Goal: Task Accomplishment & Management: Use online tool/utility

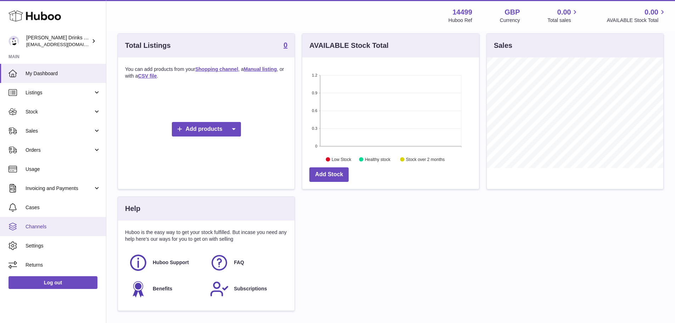
scroll to position [106, 0]
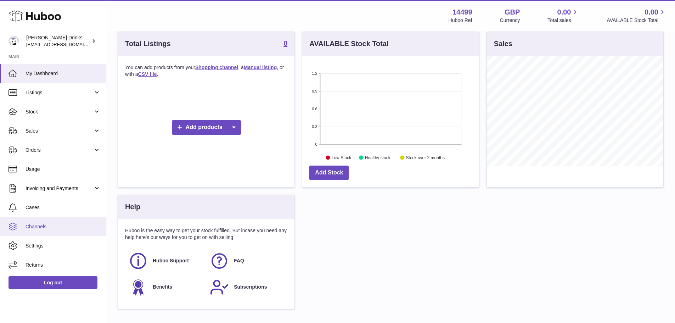
click at [57, 226] on span "Channels" at bounding box center [62, 226] width 75 height 7
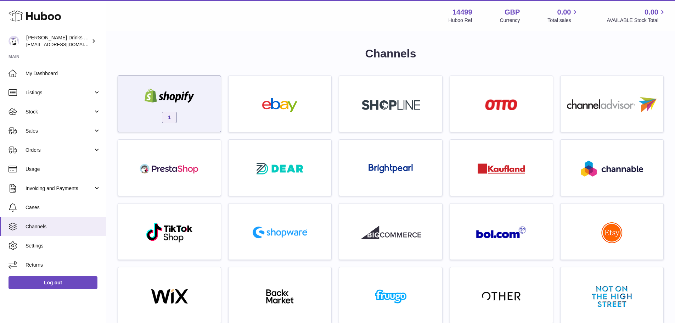
click at [137, 107] on div "1" at bounding box center [169, 105] width 96 height 45
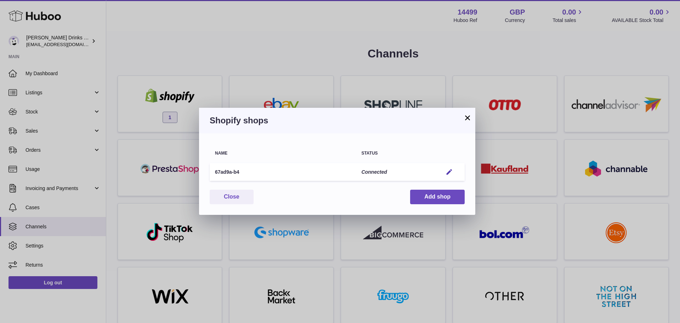
click at [167, 42] on div "× Shopify shops Name Status 67ad9a-b4 Connected Edit You have not connected sho…" at bounding box center [340, 161] width 680 height 323
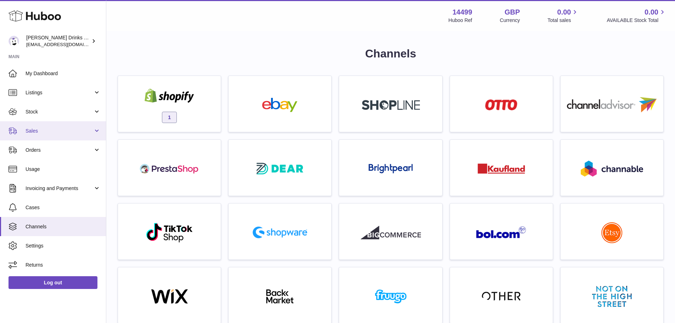
click at [42, 130] on span "Sales" at bounding box center [59, 130] width 68 height 7
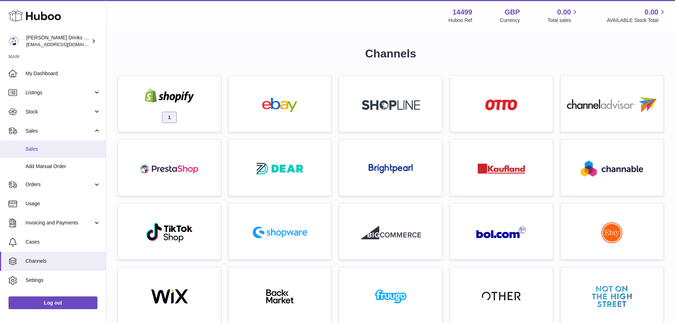
click at [48, 148] on span "Sales" at bounding box center [62, 149] width 75 height 7
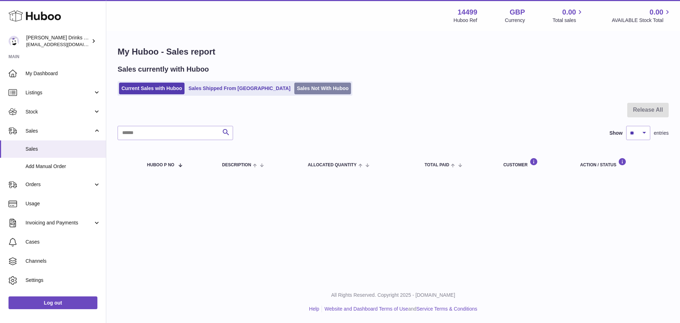
click at [294, 91] on link "Sales Not With Huboo" at bounding box center [322, 89] width 57 height 12
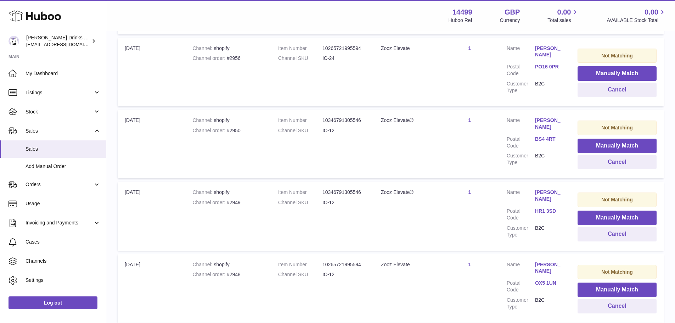
scroll to position [656, 0]
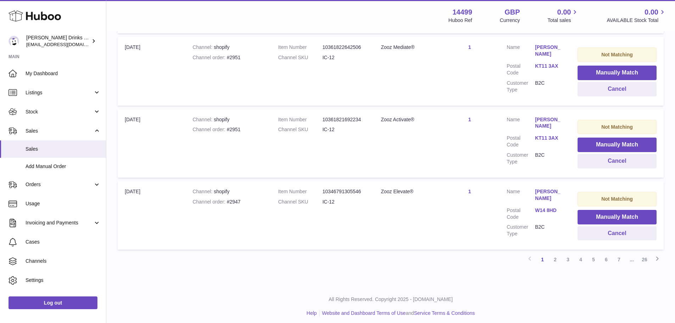
drag, startPoint x: 464, startPoint y: 73, endPoint x: 494, endPoint y: 189, distance: 119.8
click at [643, 256] on link "26" at bounding box center [644, 259] width 13 height 13
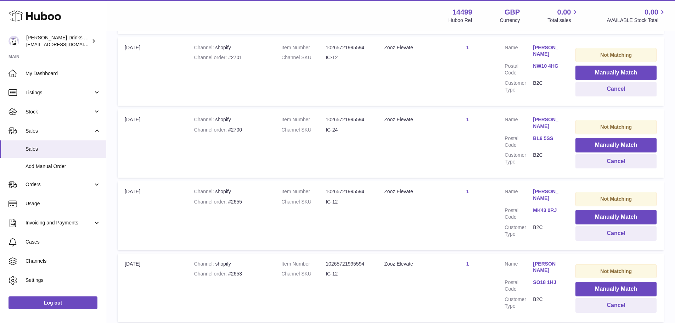
scroll to position [373, 0]
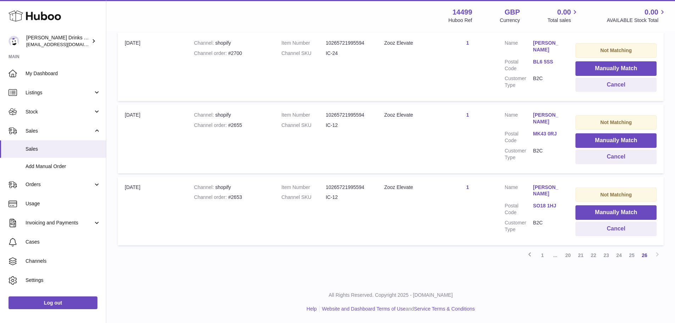
drag, startPoint x: 492, startPoint y: 86, endPoint x: 484, endPoint y: 165, distance: 79.4
click at [541, 252] on link "1" at bounding box center [542, 255] width 13 height 13
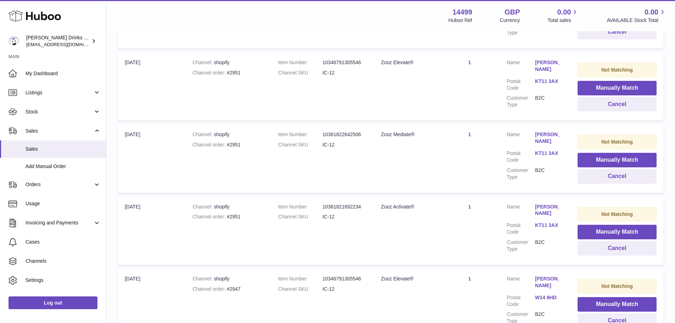
scroll to position [656, 0]
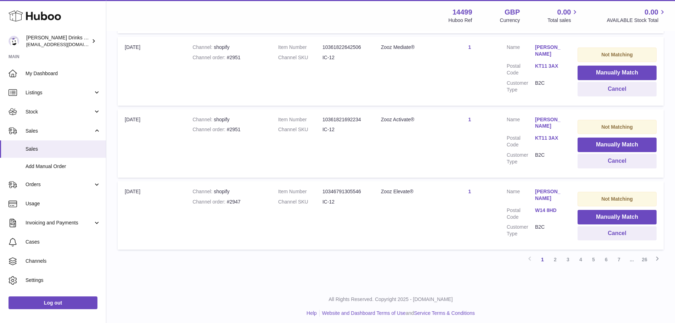
drag, startPoint x: 509, startPoint y: 77, endPoint x: 523, endPoint y: 195, distance: 119.5
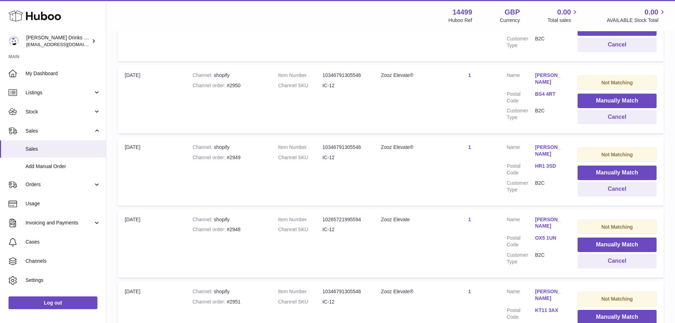
scroll to position [302, 0]
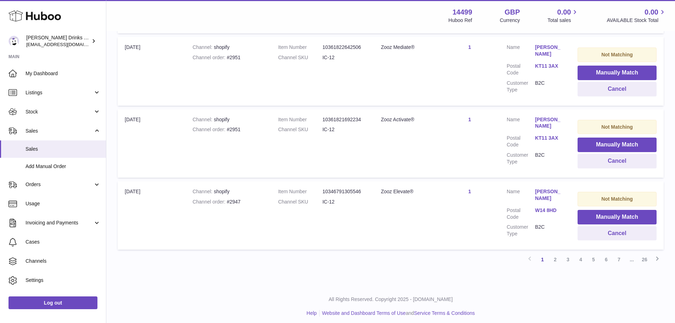
drag, startPoint x: 443, startPoint y: 120, endPoint x: 433, endPoint y: 209, distance: 90.2
click at [594, 255] on link "5" at bounding box center [593, 259] width 13 height 13
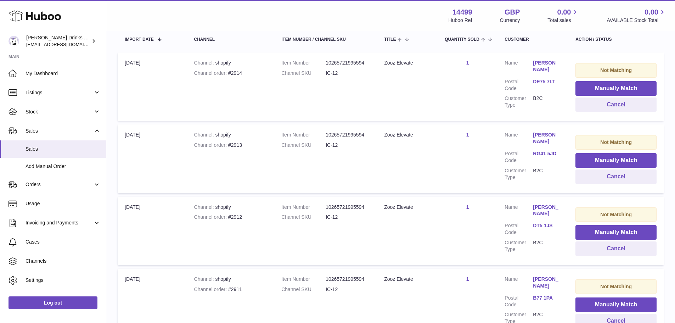
scroll to position [32, 0]
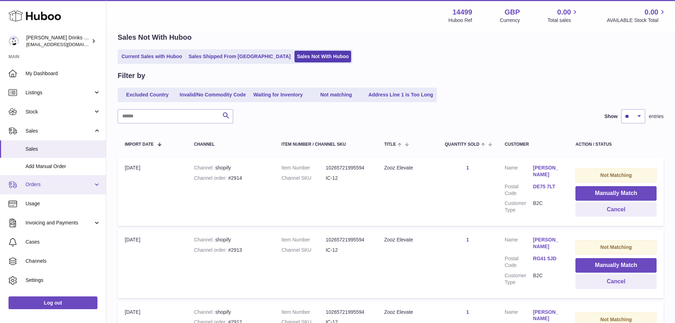
click at [49, 186] on span "Orders" at bounding box center [59, 184] width 68 height 7
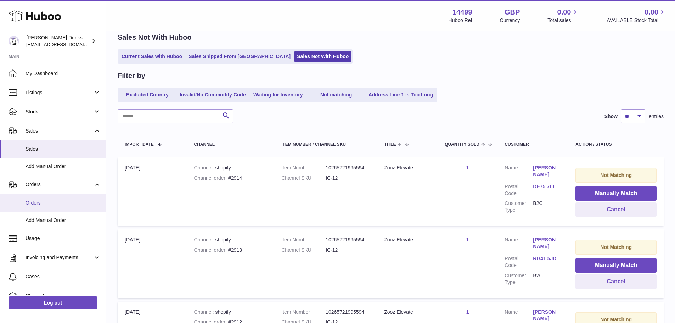
click at [53, 201] on span "Orders" at bounding box center [62, 202] width 75 height 7
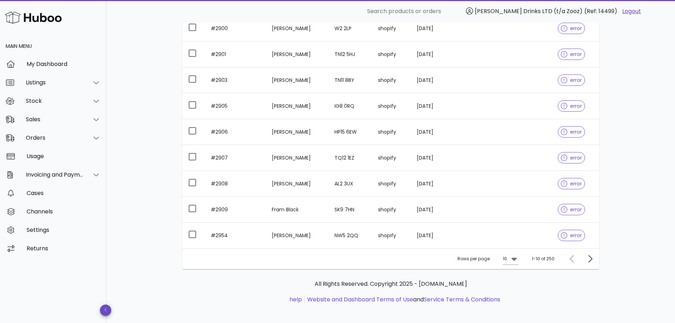
scroll to position [143, 0]
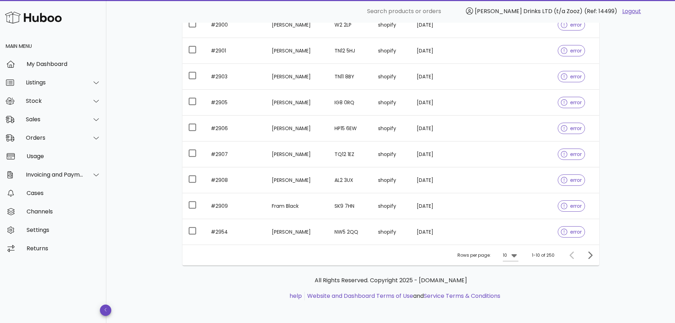
drag, startPoint x: 155, startPoint y: 78, endPoint x: 163, endPoint y: 141, distance: 63.9
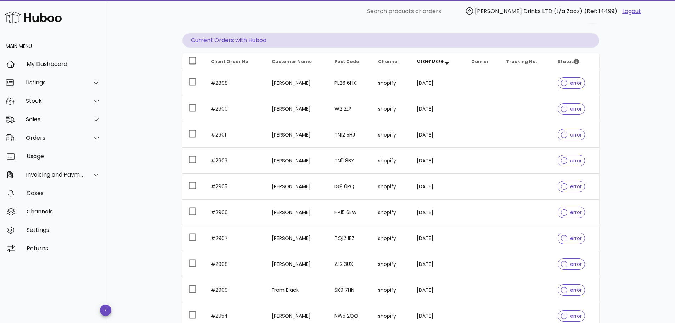
scroll to position [0, 0]
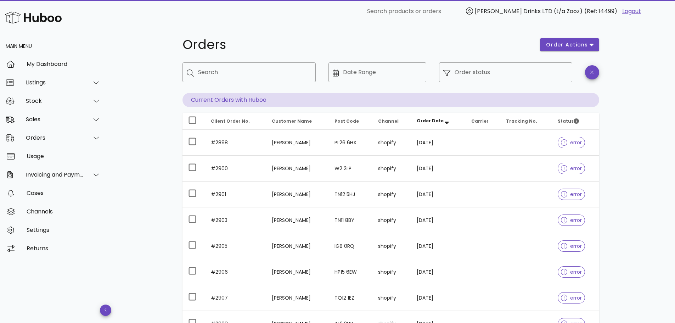
drag, startPoint x: 163, startPoint y: 162, endPoint x: 164, endPoint y: 119, distance: 43.6
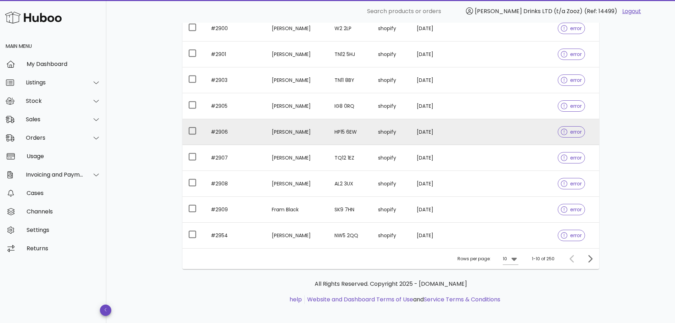
scroll to position [143, 0]
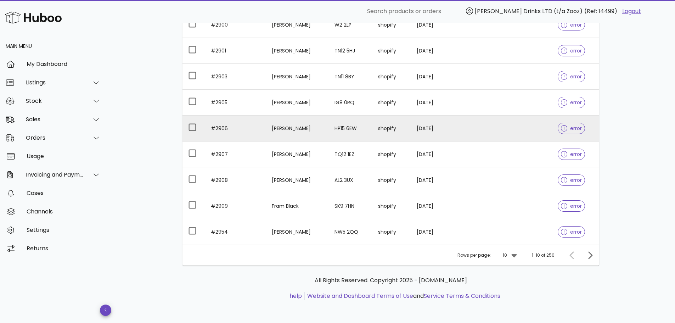
drag, startPoint x: 173, startPoint y: 108, endPoint x: 184, endPoint y: 171, distance: 64.8
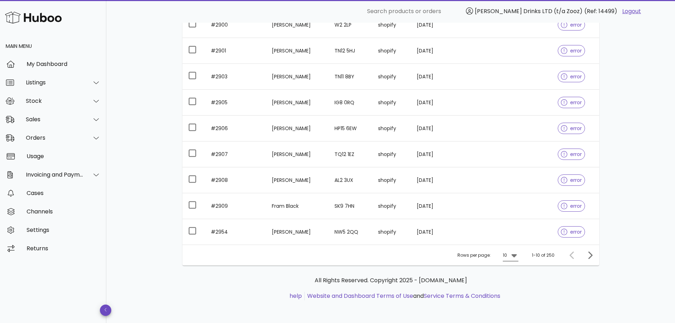
click at [511, 252] on icon at bounding box center [514, 255] width 8 height 8
click at [513, 290] on div "50" at bounding box center [512, 294] width 7 height 15
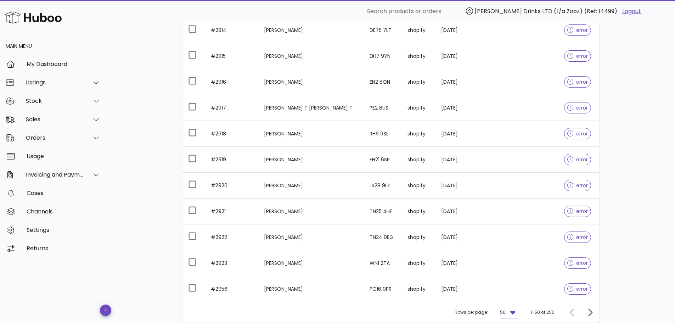
scroll to position [1177, 0]
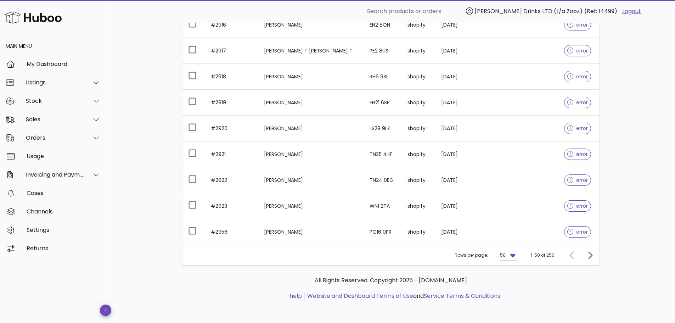
drag, startPoint x: 144, startPoint y: 85, endPoint x: 162, endPoint y: 162, distance: 79.2
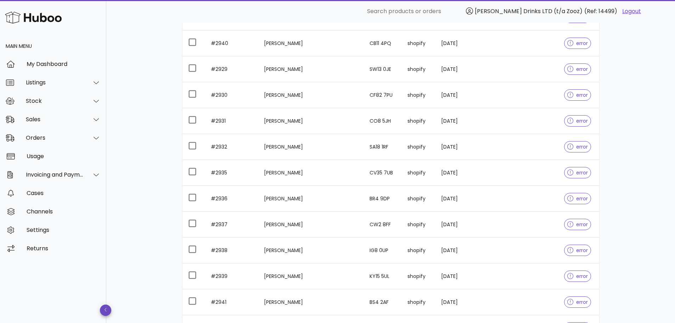
scroll to position [0, 0]
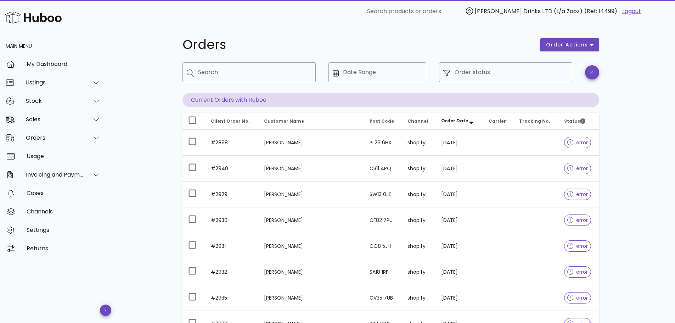
drag, startPoint x: 159, startPoint y: 169, endPoint x: 154, endPoint y: 84, distance: 85.5
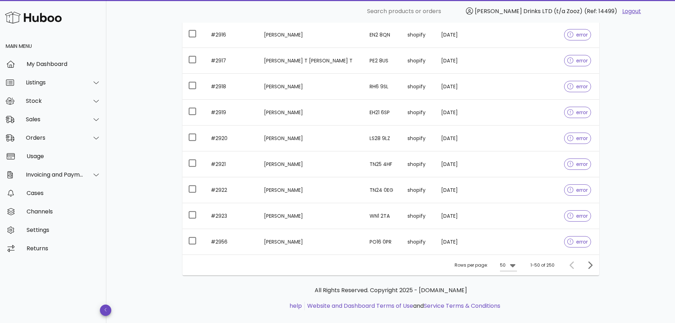
scroll to position [1177, 0]
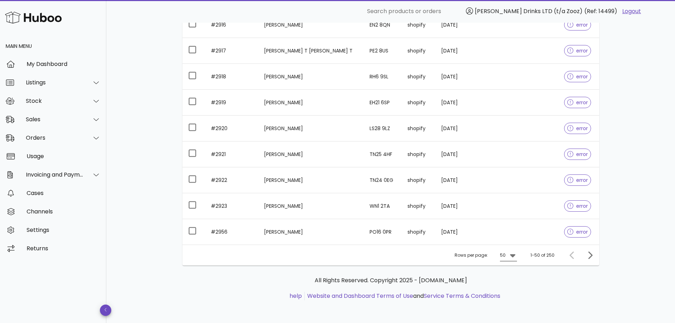
click at [516, 256] on icon at bounding box center [512, 255] width 8 height 8
click at [513, 292] on div "50" at bounding box center [509, 294] width 7 height 7
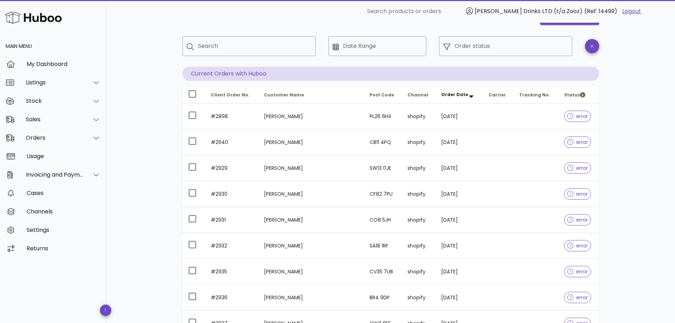
scroll to position [0, 0]
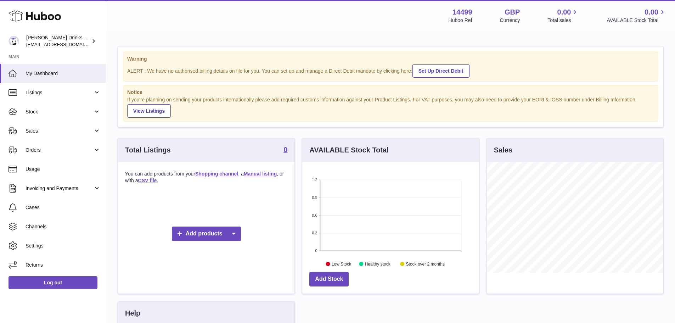
scroll to position [110, 177]
click at [59, 100] on link "Listings" at bounding box center [53, 92] width 106 height 19
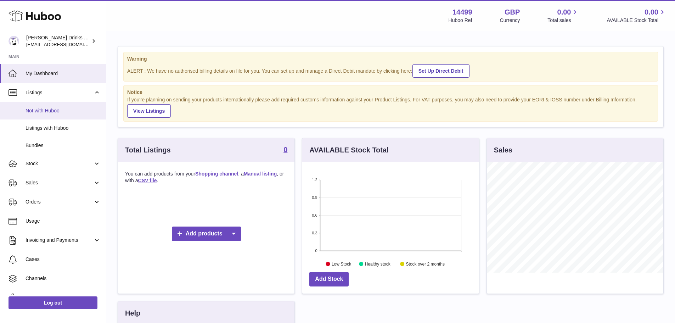
click at [59, 111] on span "Not with Huboo" at bounding box center [62, 110] width 75 height 7
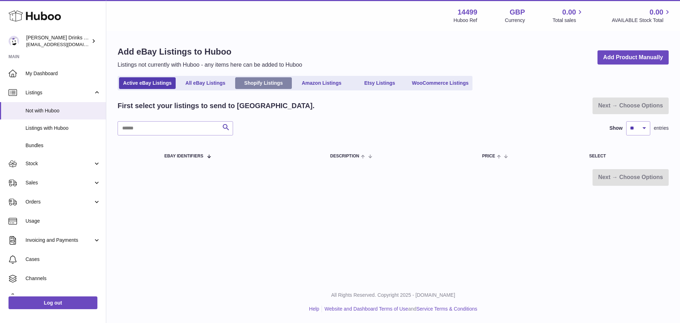
click at [266, 87] on link "Shopify Listings" at bounding box center [263, 83] width 57 height 12
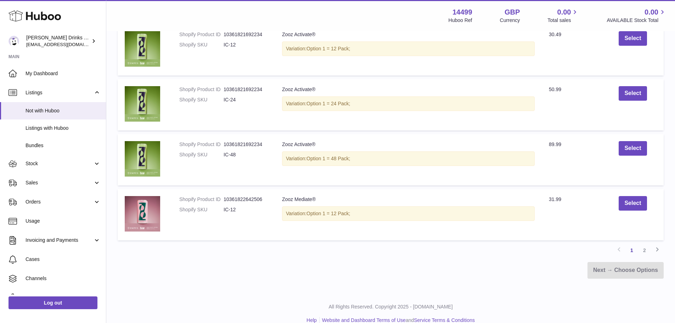
scroll to position [498, 0]
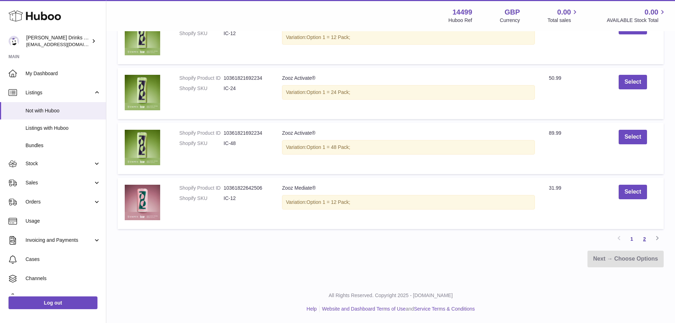
click at [644, 240] on link "2" at bounding box center [644, 238] width 13 height 13
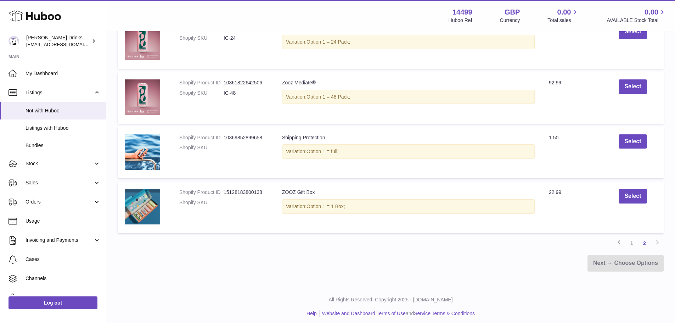
scroll to position [165, 0]
click at [633, 245] on link "1" at bounding box center [631, 242] width 13 height 13
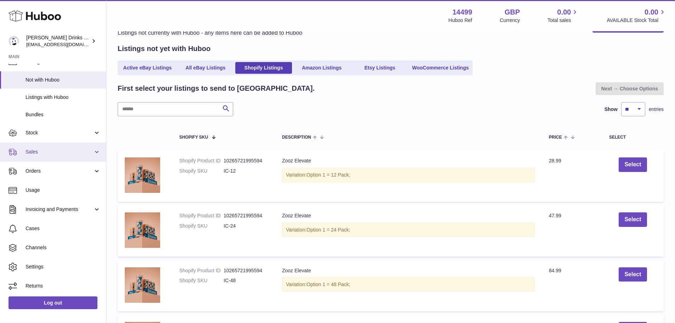
scroll to position [32, 0]
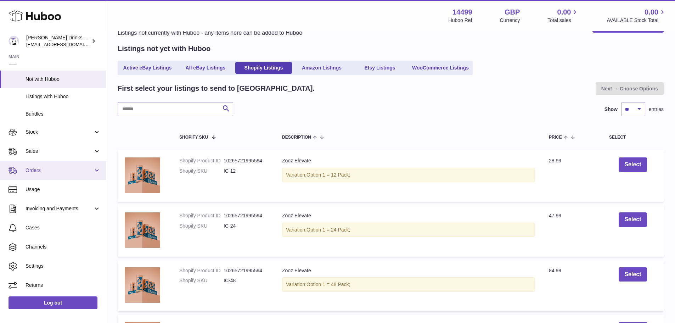
click at [50, 173] on span "Orders" at bounding box center [59, 170] width 68 height 7
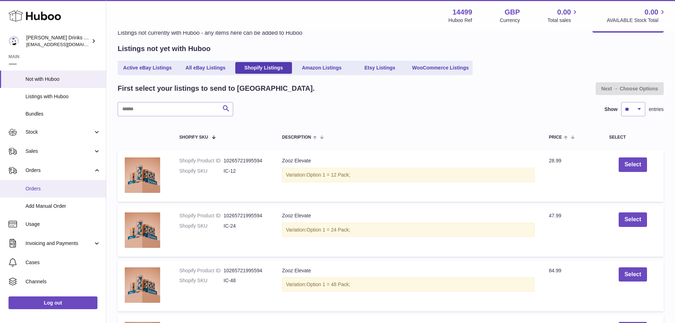
click at [49, 192] on span "Orders" at bounding box center [62, 188] width 75 height 7
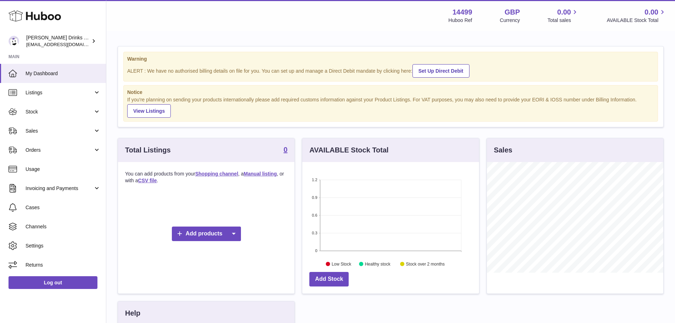
scroll to position [110, 177]
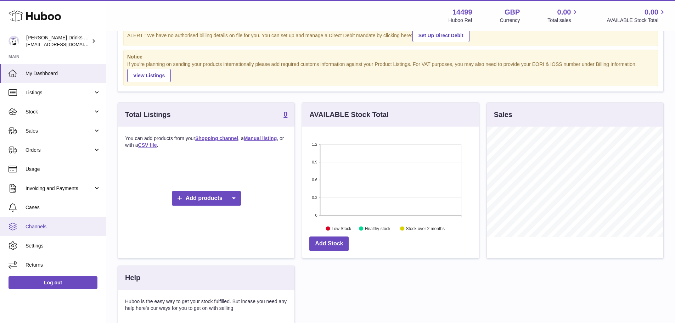
click at [75, 228] on span "Channels" at bounding box center [62, 226] width 75 height 7
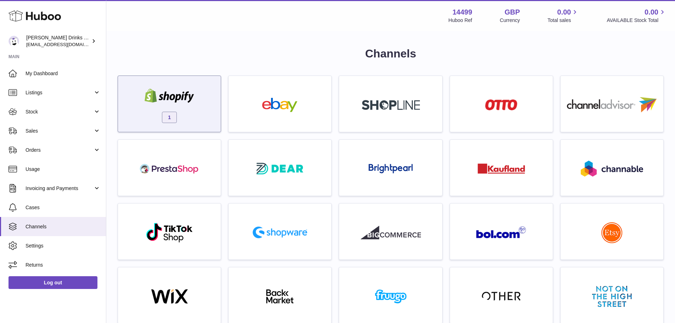
click at [190, 98] on img at bounding box center [169, 96] width 60 height 14
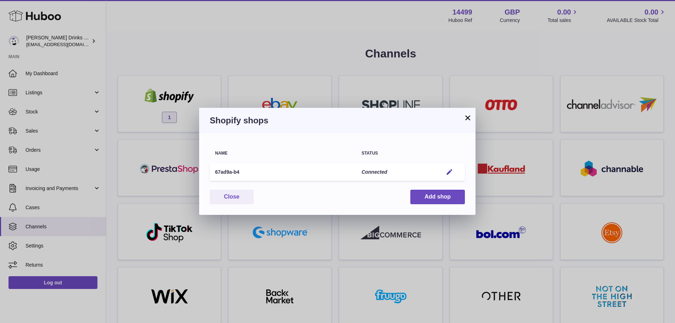
click at [235, 58] on div "× Shopify shops Name Status 67ad9a-b4 Connected Edit You have not connected sho…" at bounding box center [337, 161] width 675 height 323
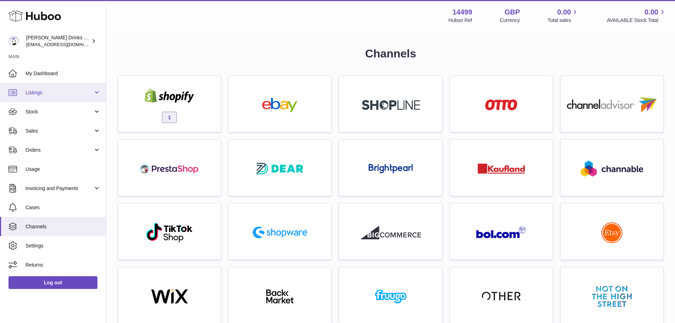
click at [73, 91] on span "Listings" at bounding box center [59, 92] width 68 height 7
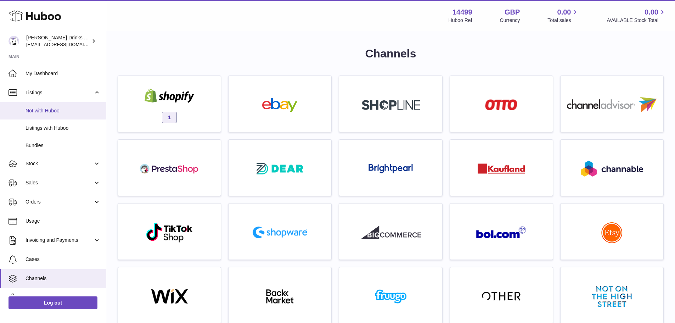
click at [55, 110] on span "Not with Huboo" at bounding box center [62, 110] width 75 height 7
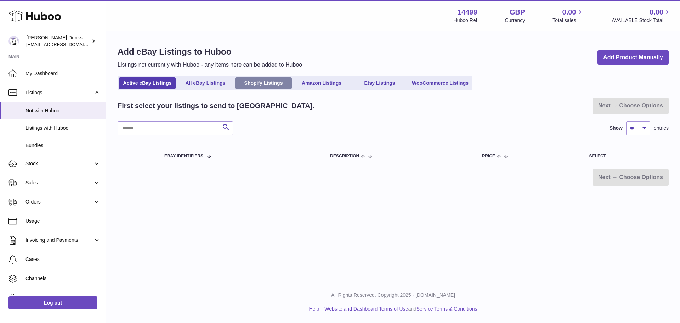
click at [265, 80] on link "Shopify Listings" at bounding box center [263, 83] width 57 height 12
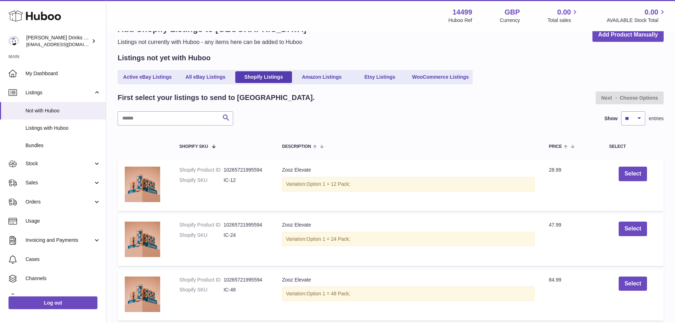
scroll to position [35, 0]
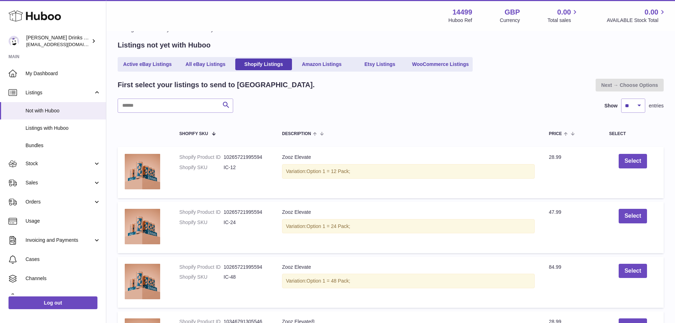
click at [327, 57] on ul "Active eBay Listings All eBay Listings Shopify Listings Amazon Listings Etsy Li…" at bounding box center [295, 64] width 355 height 15
click at [323, 66] on link "Amazon Listings" at bounding box center [321, 64] width 57 height 12
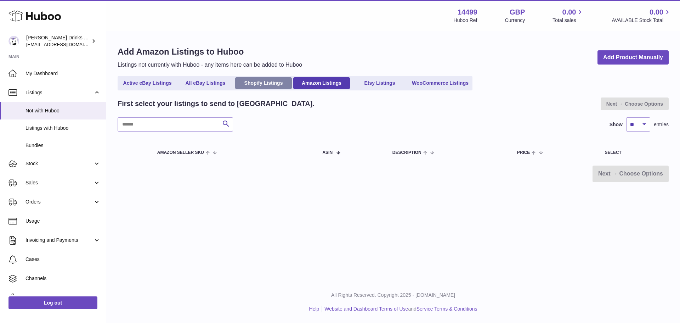
click at [269, 85] on link "Shopify Listings" at bounding box center [263, 83] width 57 height 12
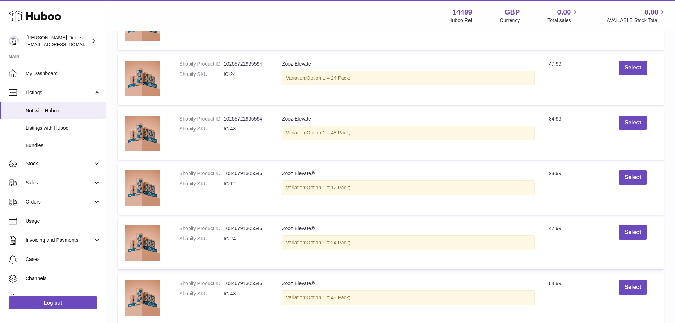
scroll to position [195, 0]
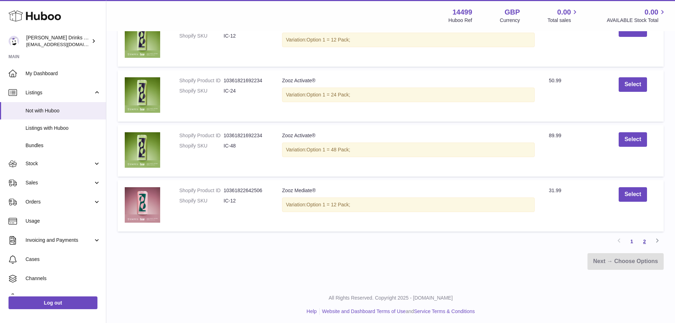
click at [648, 243] on link "2" at bounding box center [644, 241] width 13 height 13
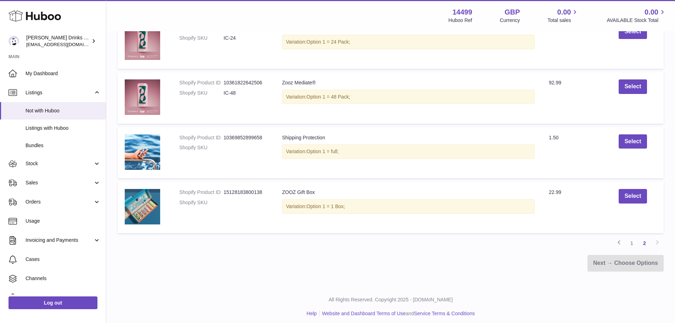
scroll to position [169, 0]
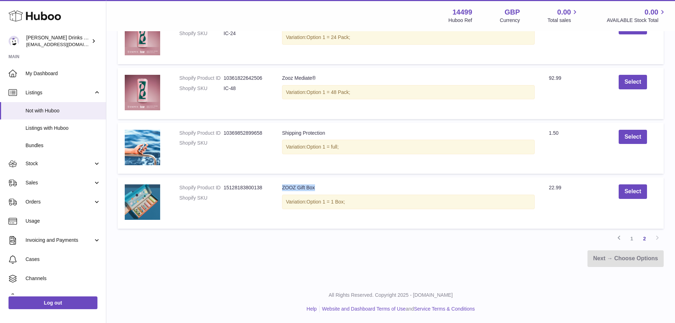
drag, startPoint x: 318, startPoint y: 186, endPoint x: 282, endPoint y: 186, distance: 36.5
click at [282, 186] on div "ZOOZ Gift Box" at bounding box center [408, 187] width 252 height 7
click at [274, 213] on td "Shopify Product ID 15128183800138 Shopify SKU" at bounding box center [223, 202] width 103 height 51
click at [152, 205] on img at bounding box center [142, 201] width 35 height 35
click at [633, 240] on link "1" at bounding box center [631, 238] width 13 height 13
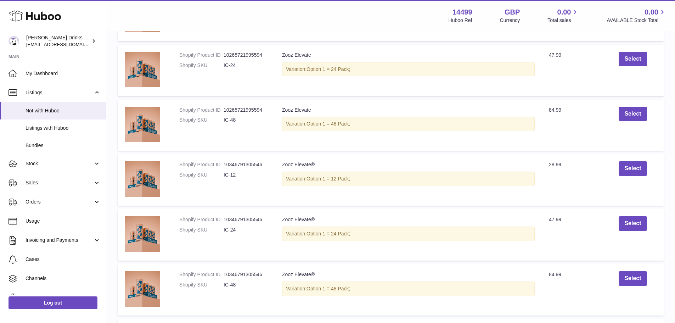
scroll to position [209, 0]
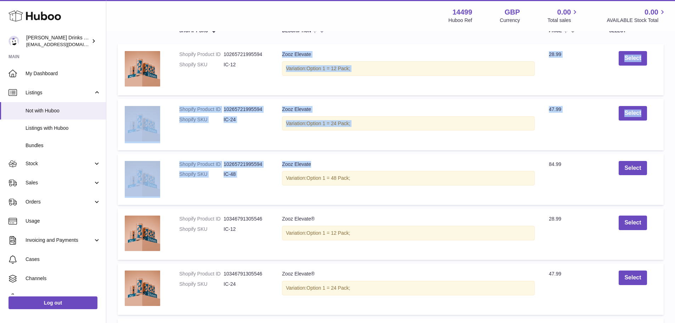
drag, startPoint x: 310, startPoint y: 95, endPoint x: 282, endPoint y: 56, distance: 48.4
click at [282, 56] on tbody "Shopify Product ID 10265721995594 Shopify SKU IC-12 Description Zooz Elevate Va…" at bounding box center [391, 316] width 546 height 545
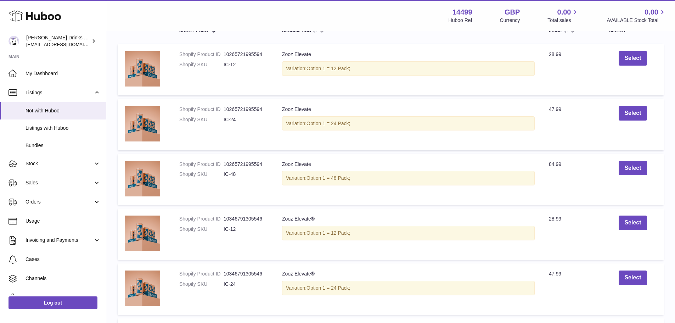
click at [346, 214] on td "Description Zooz Elevate® Variation: Option 1 = 12 Pack;" at bounding box center [408, 233] width 267 height 51
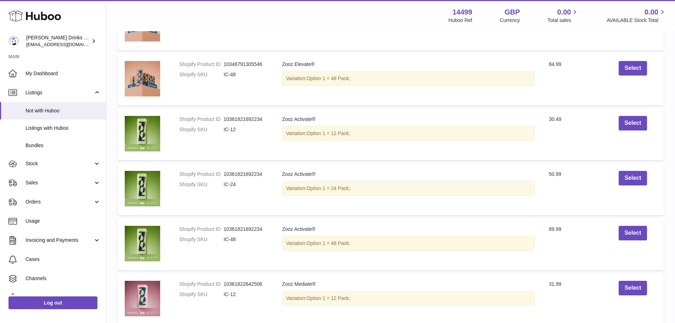
scroll to position [457, 0]
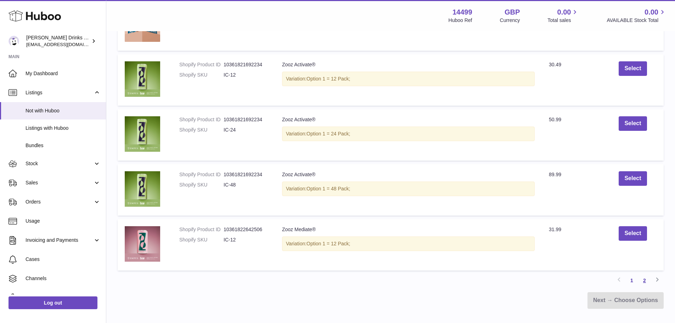
click at [644, 282] on link "2" at bounding box center [644, 280] width 13 height 13
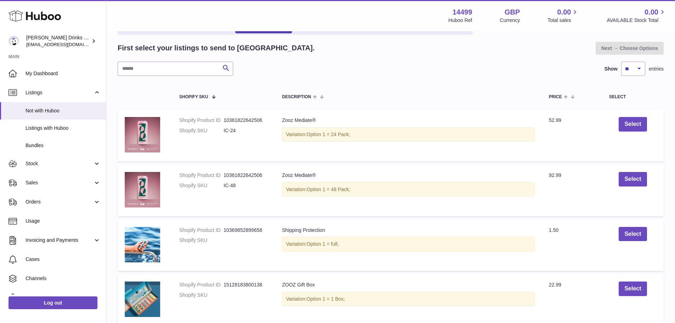
scroll to position [138, 0]
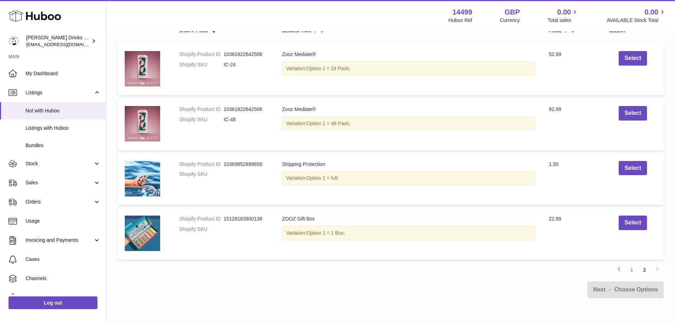
drag, startPoint x: 634, startPoint y: 270, endPoint x: 623, endPoint y: 263, distance: 13.3
click at [634, 270] on link "1" at bounding box center [631, 269] width 13 height 13
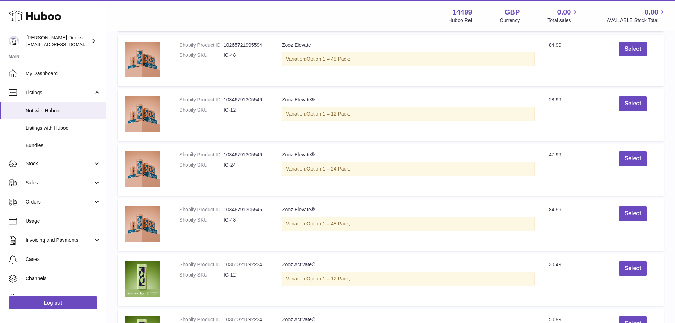
scroll to position [244, 0]
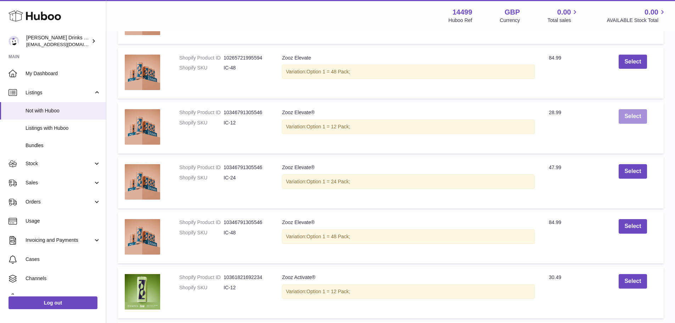
click at [624, 121] on button "Select" at bounding box center [632, 116] width 28 height 15
click at [624, 169] on button "Select" at bounding box center [632, 171] width 28 height 15
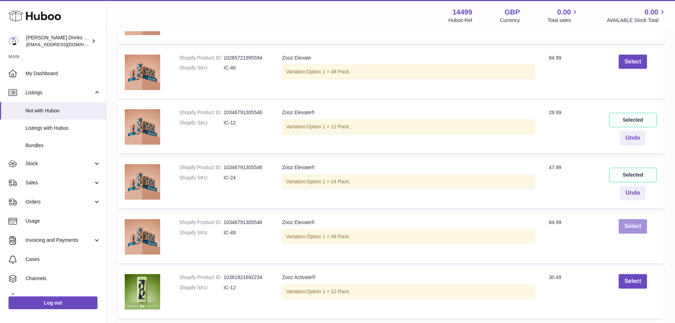
click at [630, 225] on button "Select" at bounding box center [632, 226] width 28 height 15
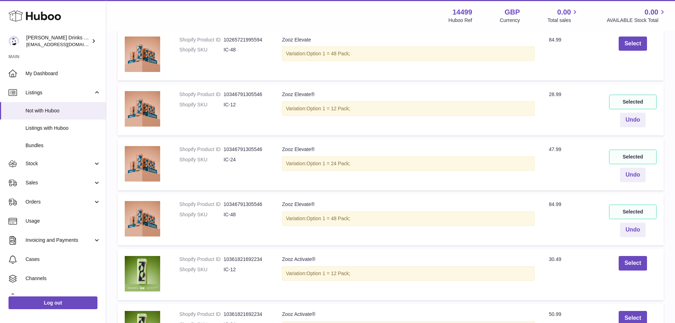
scroll to position [280, 0]
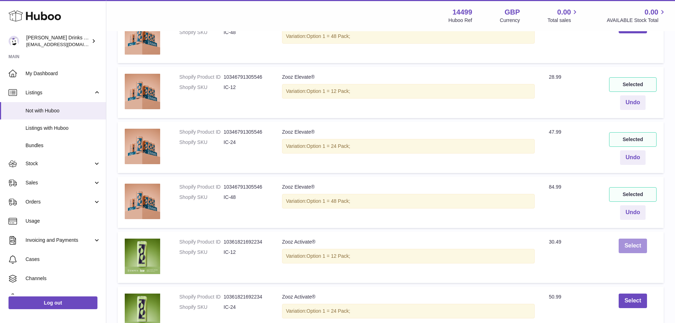
click at [626, 246] on button "Select" at bounding box center [632, 245] width 28 height 15
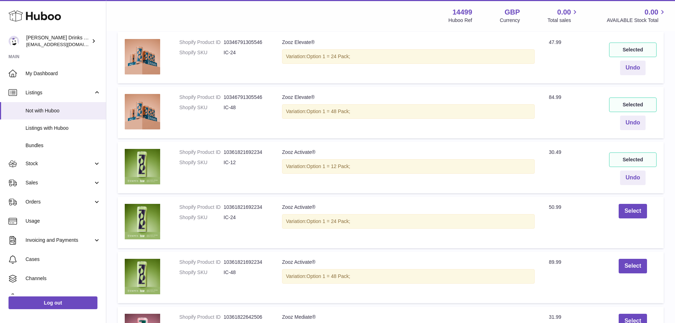
scroll to position [386, 0]
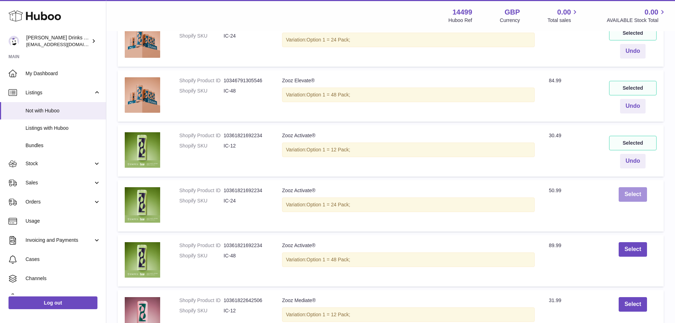
click at [626, 191] on button "Select" at bounding box center [632, 194] width 28 height 15
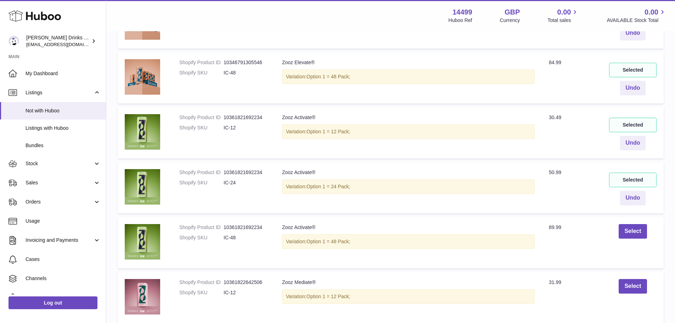
scroll to position [421, 0]
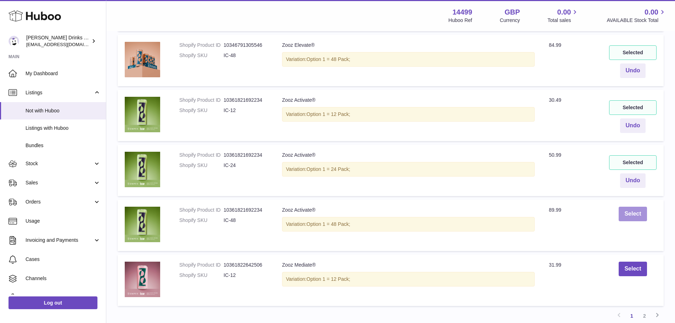
click at [632, 214] on button "Select" at bounding box center [632, 213] width 28 height 15
click at [635, 267] on button "Select" at bounding box center [632, 268] width 28 height 15
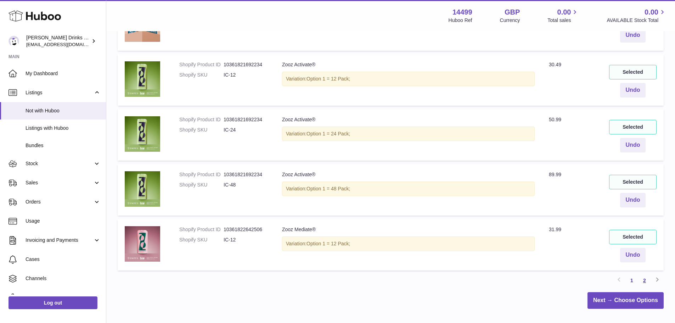
click at [643, 279] on link "2" at bounding box center [644, 280] width 13 height 13
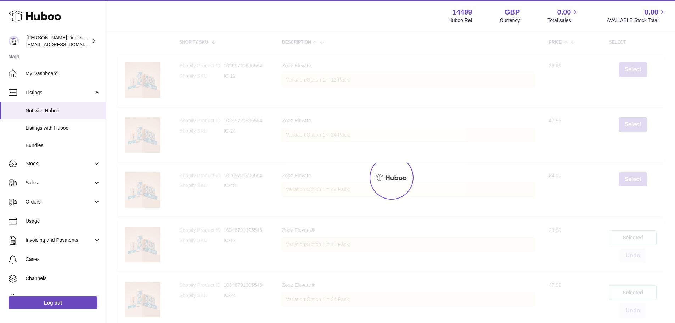
scroll to position [32, 0]
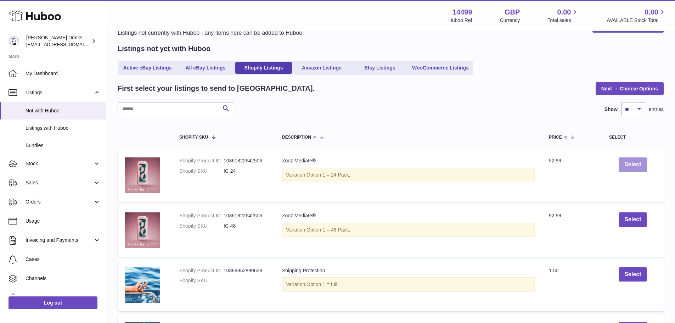
click at [629, 163] on button "Select" at bounding box center [632, 164] width 28 height 15
click at [634, 217] on button "Select" at bounding box center [632, 219] width 28 height 15
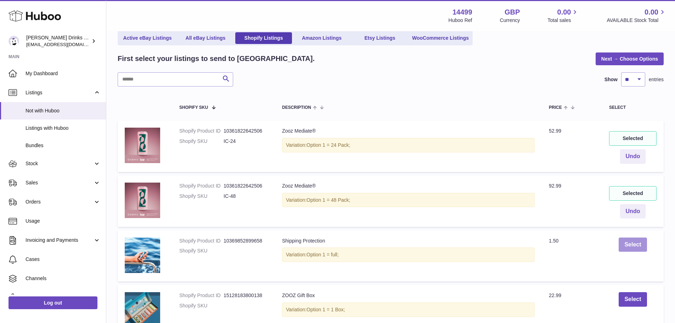
scroll to position [103, 0]
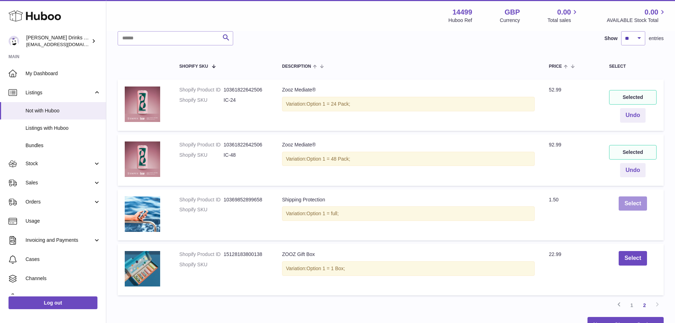
click at [631, 203] on button "Select" at bounding box center [632, 203] width 28 height 15
click at [635, 260] on button "Select" at bounding box center [632, 258] width 28 height 15
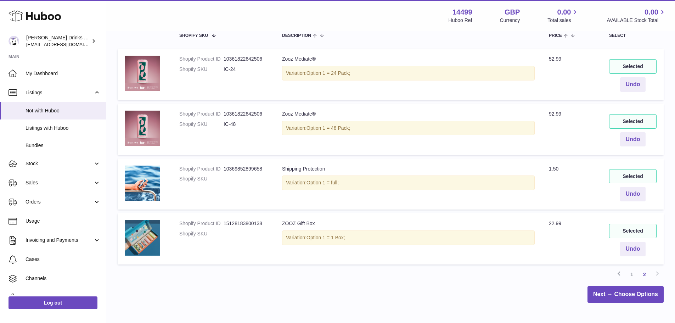
scroll to position [134, 0]
click at [622, 293] on link "Next → Choose Options" at bounding box center [625, 293] width 76 height 17
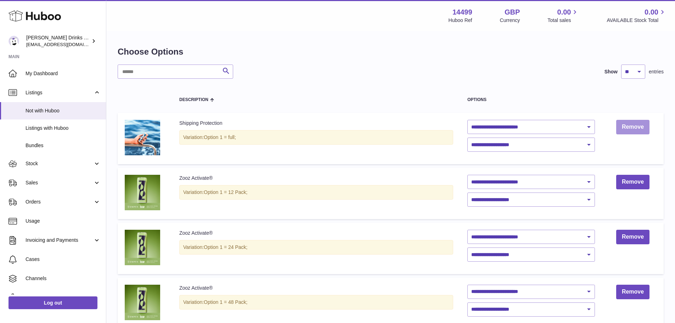
click at [635, 129] on link "Remove" at bounding box center [632, 127] width 33 height 15
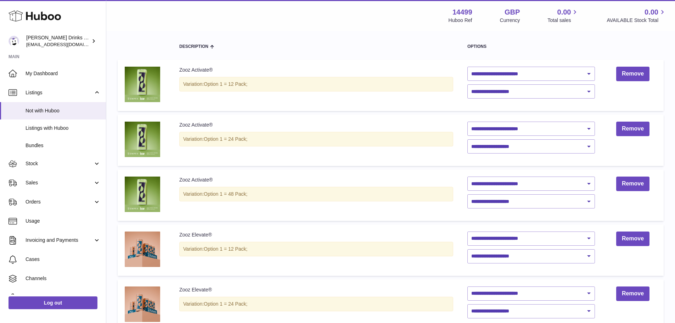
scroll to position [35, 0]
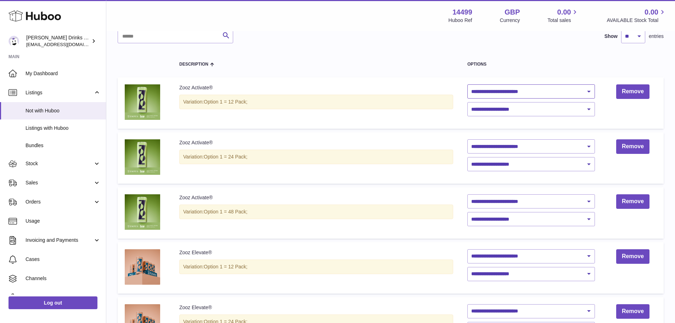
click at [489, 93] on select "**********" at bounding box center [530, 91] width 127 height 14
click at [515, 64] on div "Options" at bounding box center [530, 64] width 127 height 5
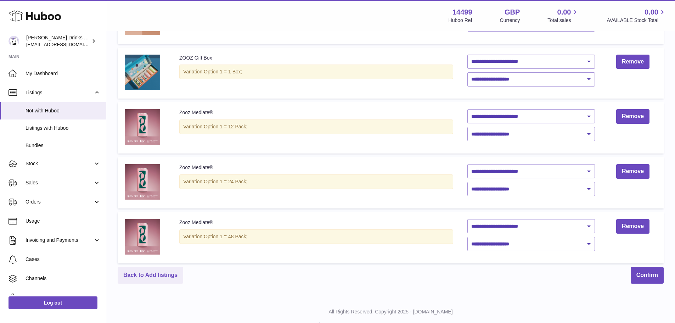
scroll to position [411, 0]
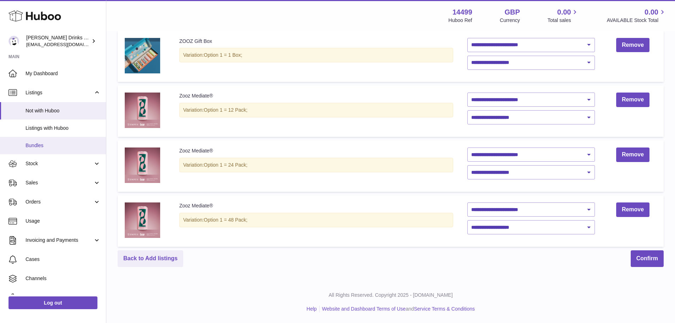
click at [36, 143] on span "Bundles" at bounding box center [62, 145] width 75 height 7
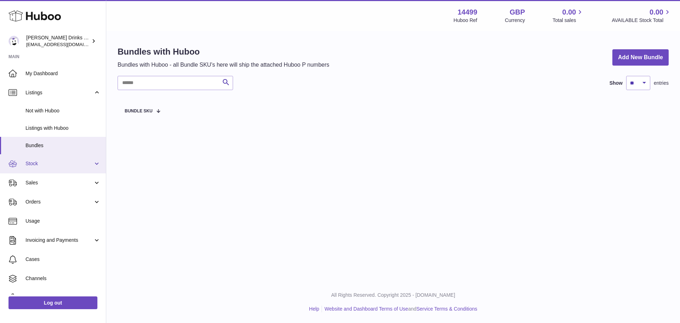
click at [67, 163] on span "Stock" at bounding box center [59, 163] width 68 height 7
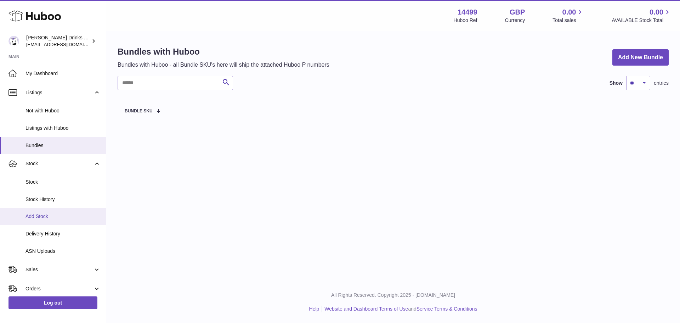
click at [60, 216] on span "Add Stock" at bounding box center [62, 216] width 75 height 7
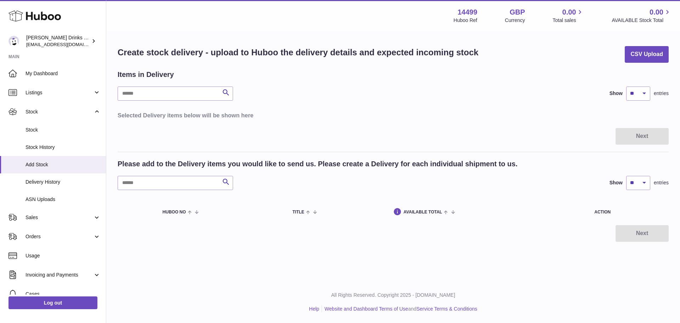
click at [343, 140] on div "Next" at bounding box center [393, 136] width 551 height 17
click at [288, 99] on div "Search Show ** ** ** *** entries" at bounding box center [393, 93] width 551 height 14
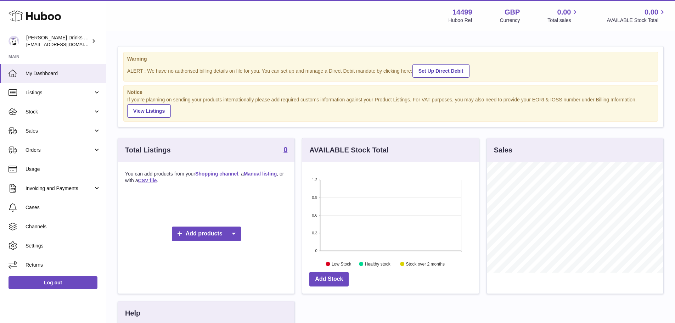
scroll to position [110, 177]
click at [280, 133] on div "Warning ALERT : We have no authorised billing details on file for you. You can …" at bounding box center [390, 234] width 568 height 404
click at [113, 104] on div "Warning ALERT : We have no authorised billing details on file for you. You can …" at bounding box center [390, 234] width 568 height 404
click at [67, 95] on span "Listings" at bounding box center [59, 92] width 68 height 7
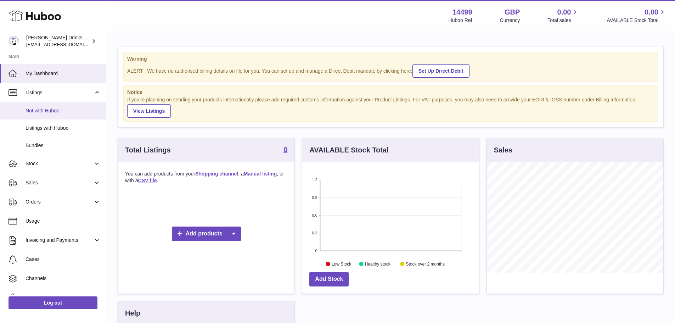
click at [59, 110] on span "Not with Huboo" at bounding box center [62, 110] width 75 height 7
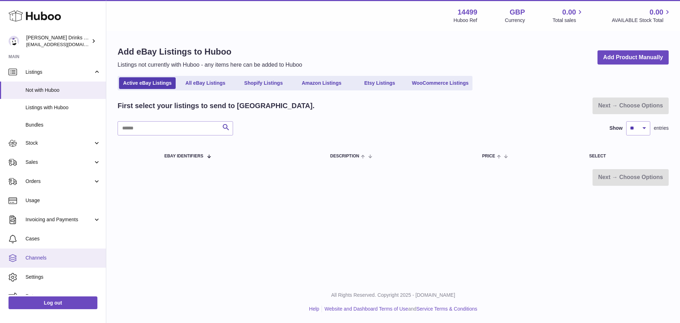
scroll to position [32, 0]
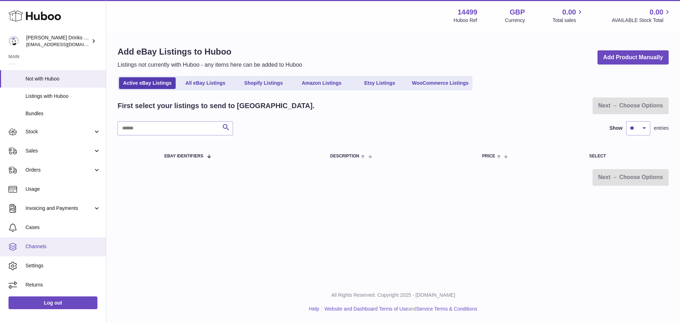
click at [61, 249] on span "Channels" at bounding box center [62, 246] width 75 height 7
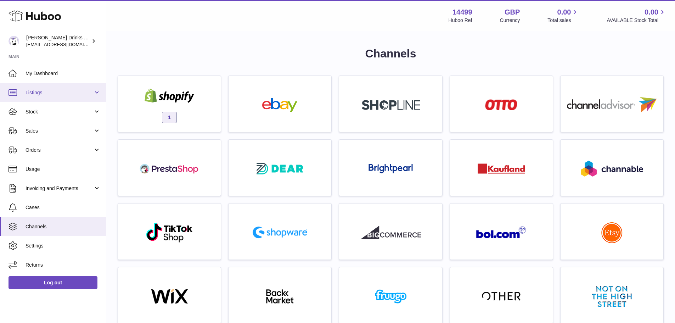
click at [49, 97] on link "Listings" at bounding box center [53, 92] width 106 height 19
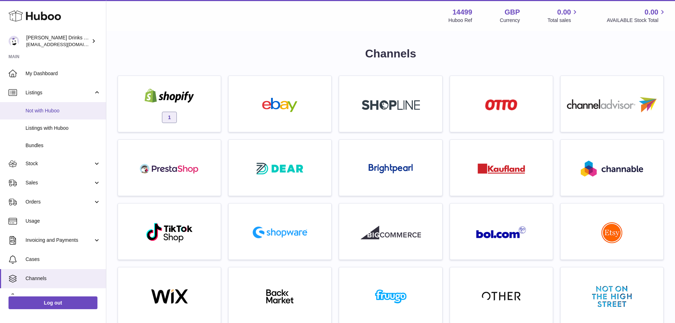
click at [45, 112] on span "Not with Huboo" at bounding box center [62, 110] width 75 height 7
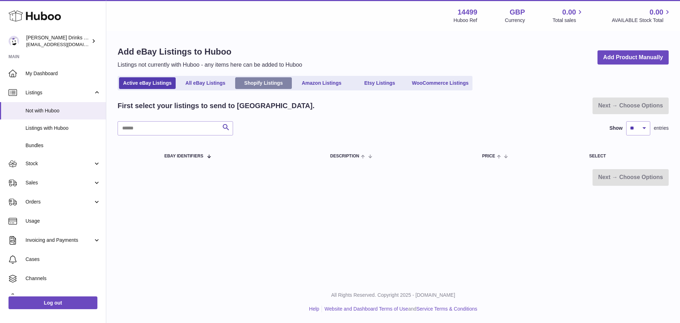
click at [261, 79] on link "Shopify Listings" at bounding box center [263, 83] width 57 height 12
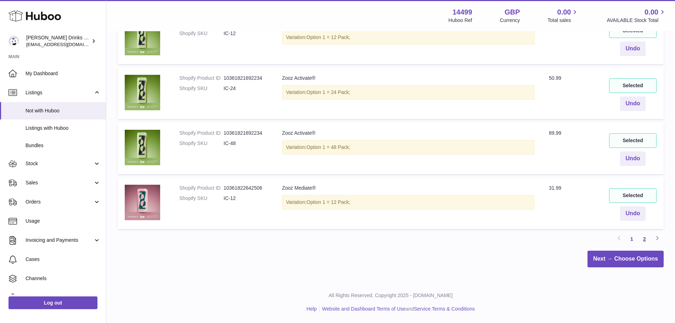
click at [646, 238] on link "2" at bounding box center [644, 238] width 13 height 13
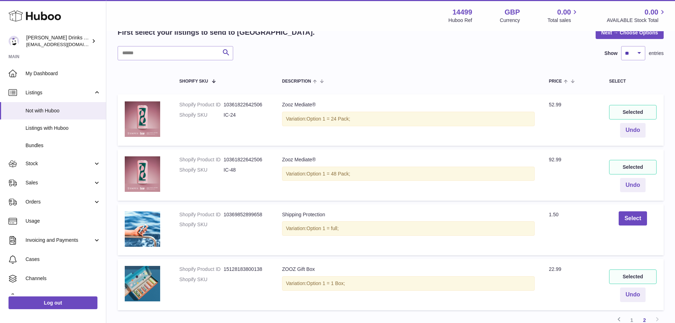
scroll to position [169, 0]
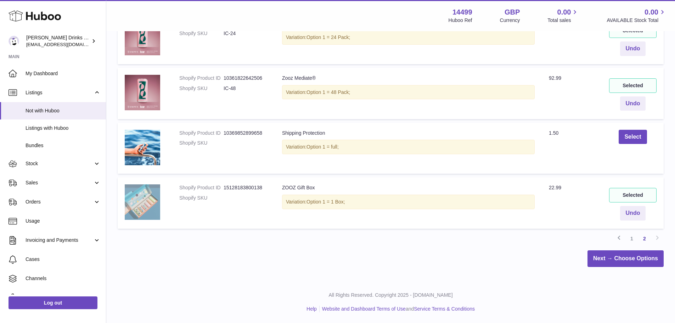
click at [144, 206] on img at bounding box center [142, 201] width 35 height 35
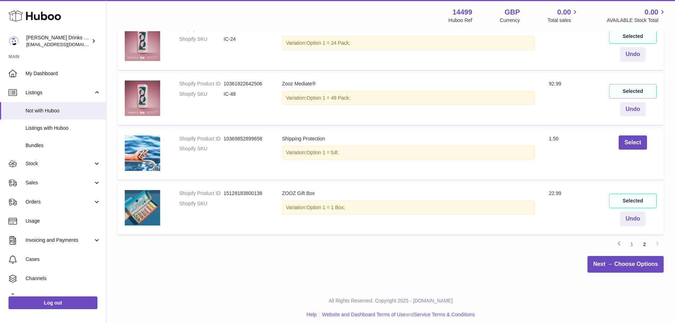
scroll to position [98, 0]
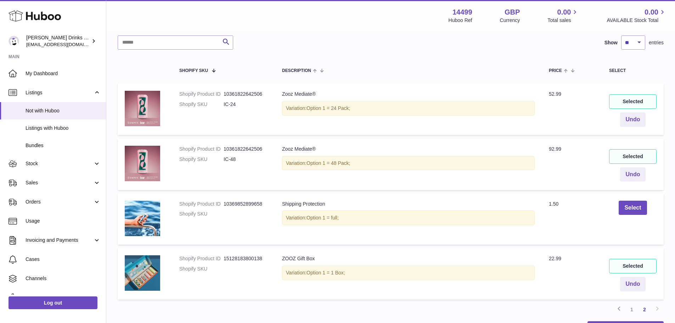
drag, startPoint x: 366, startPoint y: 163, endPoint x: 335, endPoint y: 162, distance: 31.5
click at [335, 162] on div "Variation: Option 1 = 48 Pack;" at bounding box center [408, 163] width 252 height 15
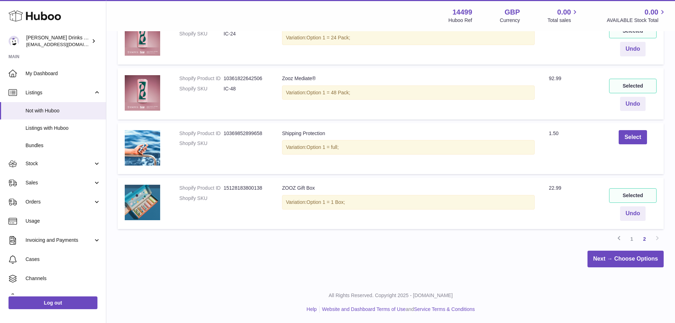
scroll to position [169, 0]
click at [631, 238] on link "1" at bounding box center [631, 238] width 13 height 13
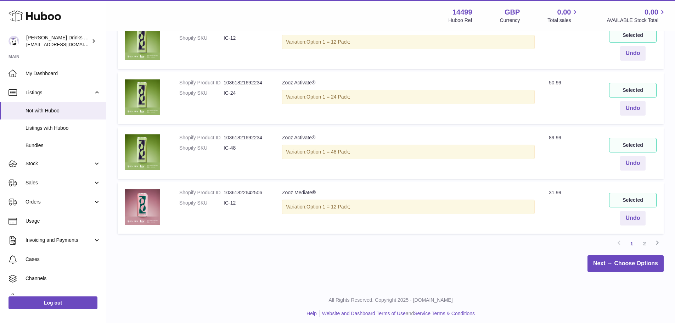
scroll to position [498, 0]
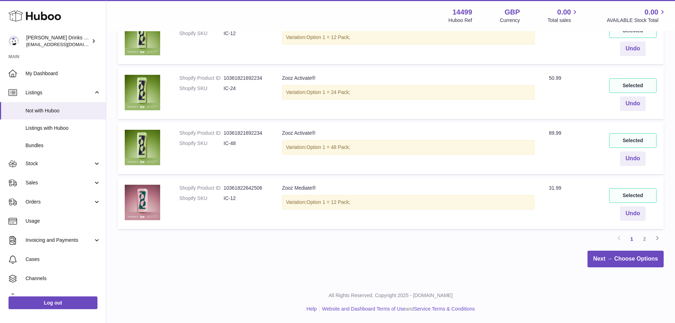
click at [641, 238] on link "2" at bounding box center [644, 238] width 13 height 13
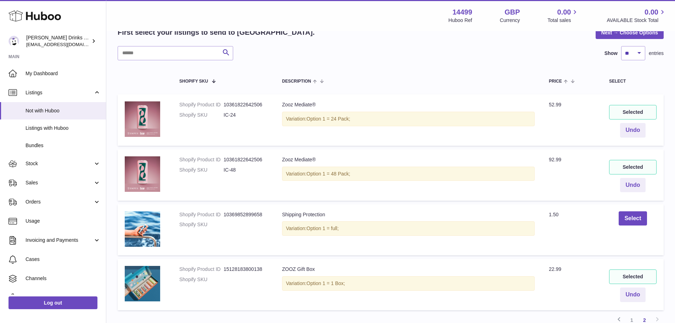
scroll to position [134, 0]
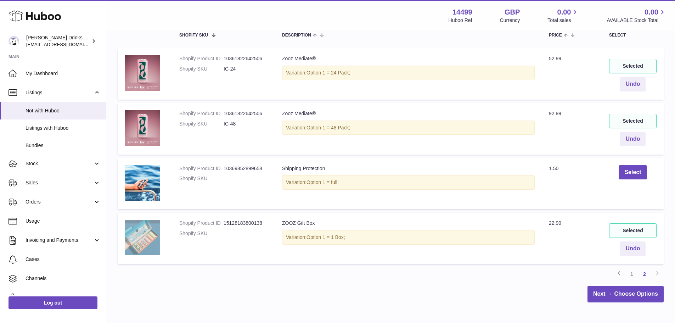
click at [145, 234] on img at bounding box center [142, 237] width 35 height 35
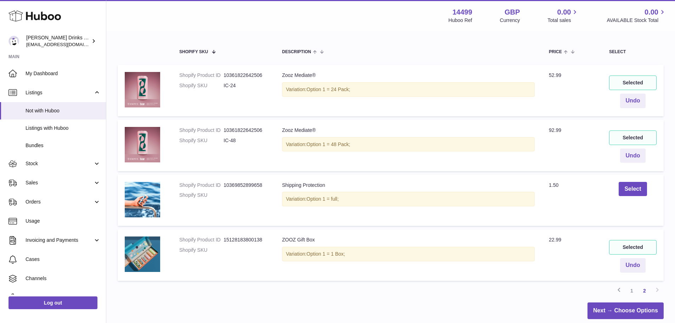
scroll to position [169, 0]
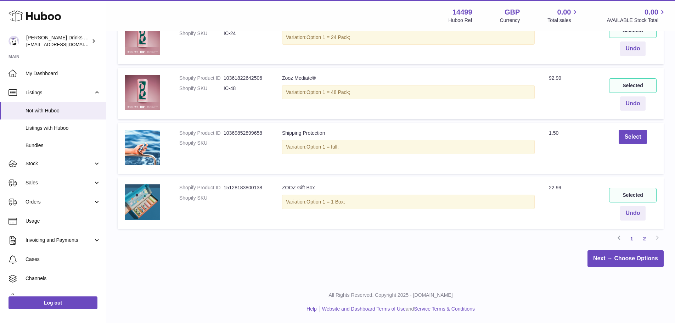
click at [628, 237] on link "1" at bounding box center [631, 238] width 13 height 13
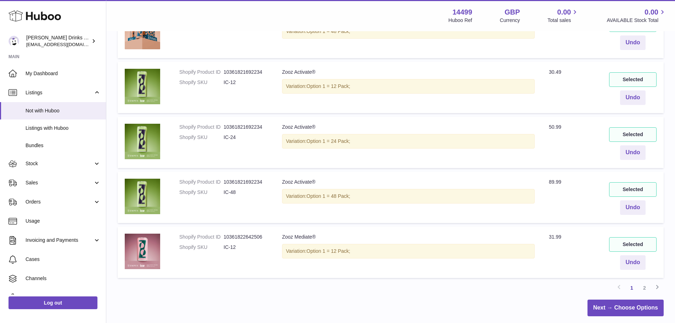
scroll to position [451, 0]
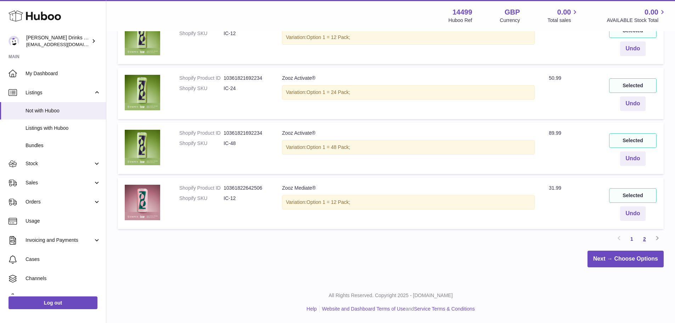
click at [647, 241] on link "2" at bounding box center [644, 238] width 13 height 13
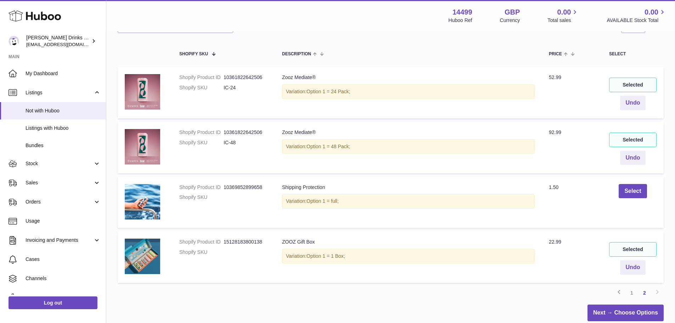
scroll to position [98, 0]
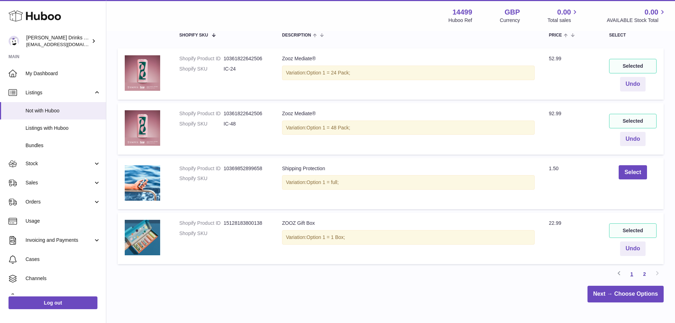
click at [627, 274] on link "1" at bounding box center [631, 273] width 13 height 13
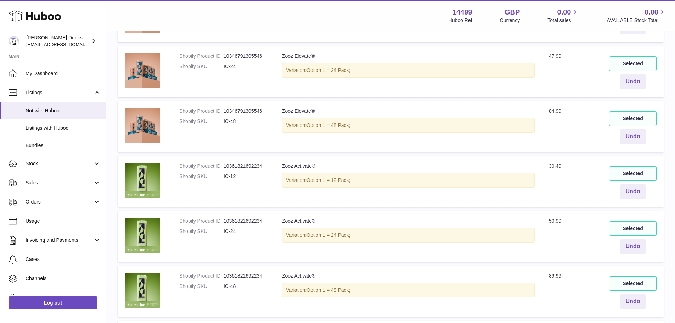
scroll to position [321, 0]
